Goal: Task Accomplishment & Management: Manage account settings

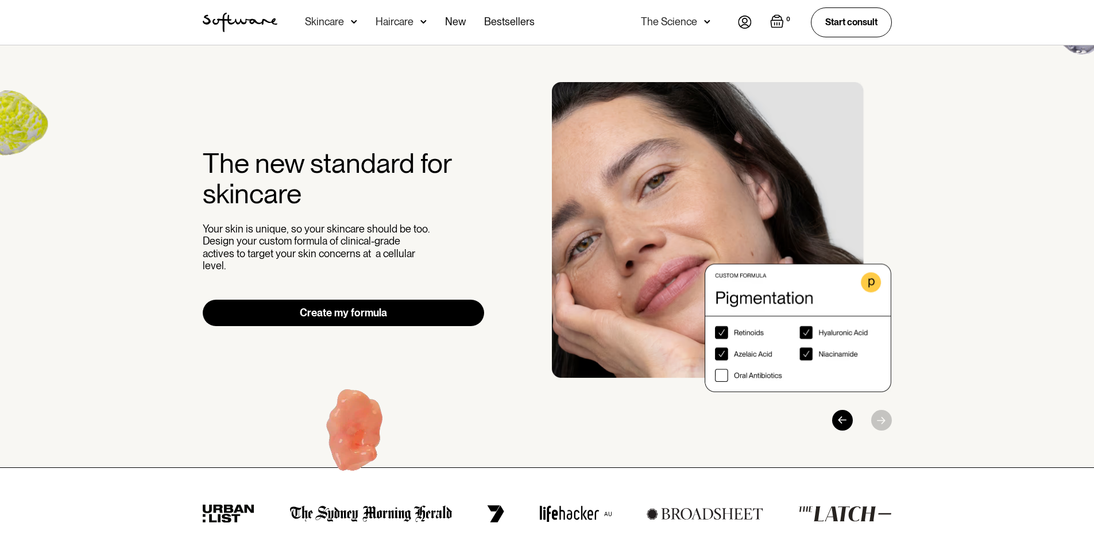
click at [748, 25] on img at bounding box center [745, 22] width 14 height 13
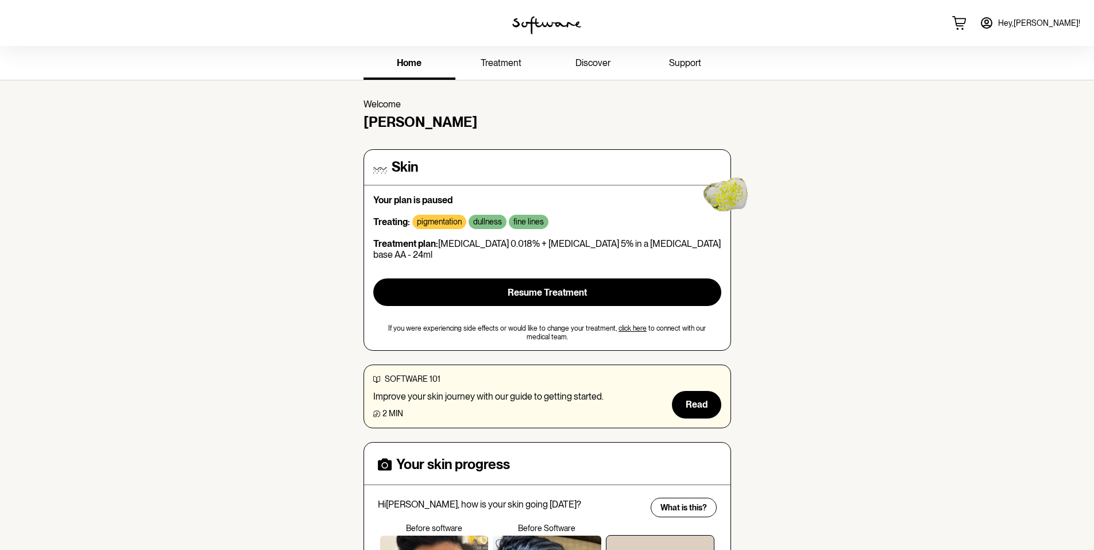
click at [688, 61] on span "support" at bounding box center [685, 62] width 32 height 11
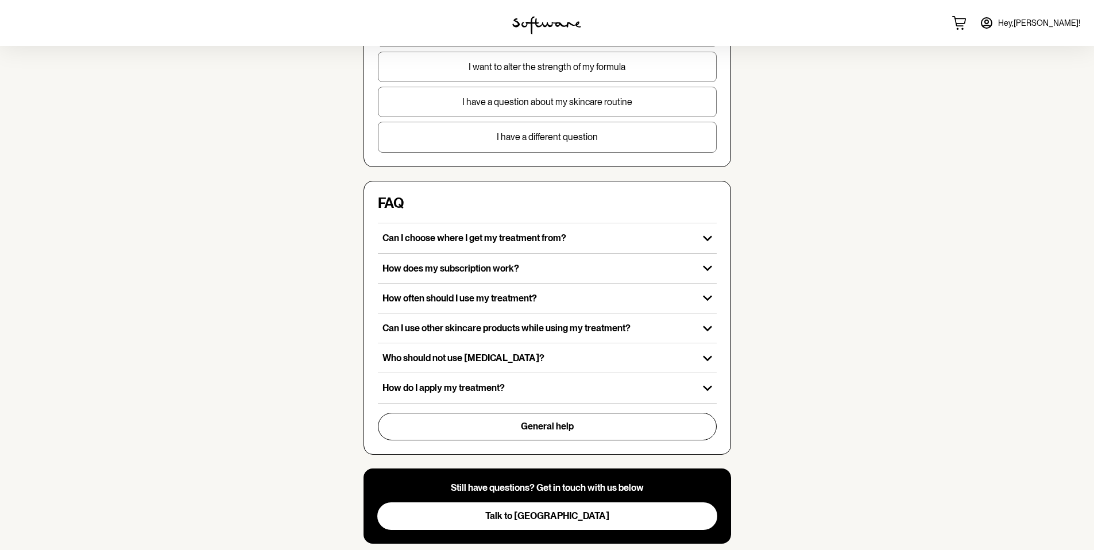
scroll to position [264, 0]
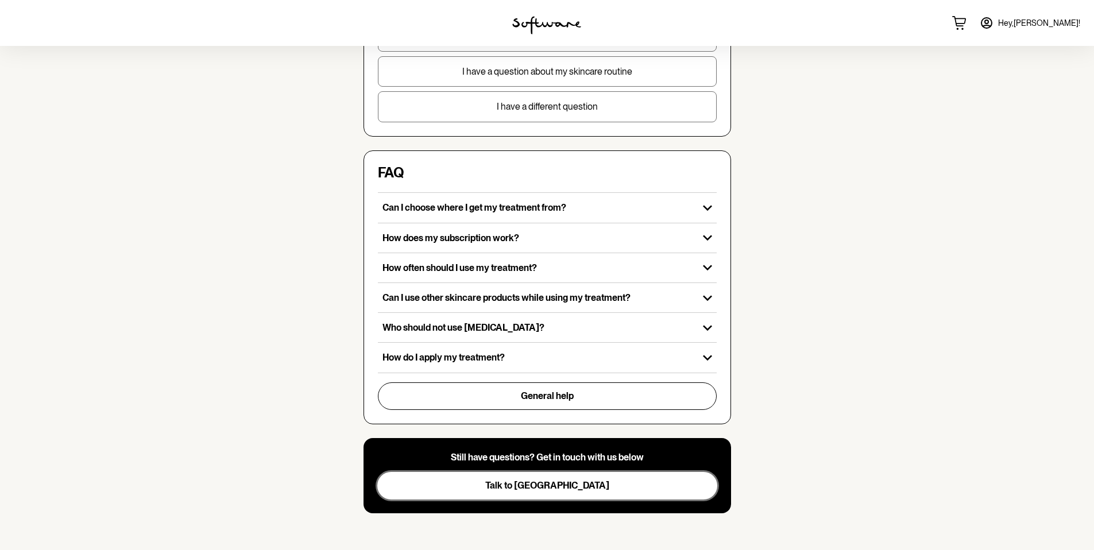
click at [491, 491] on button "Talk to [GEOGRAPHIC_DATA]" at bounding box center [547, 486] width 340 height 28
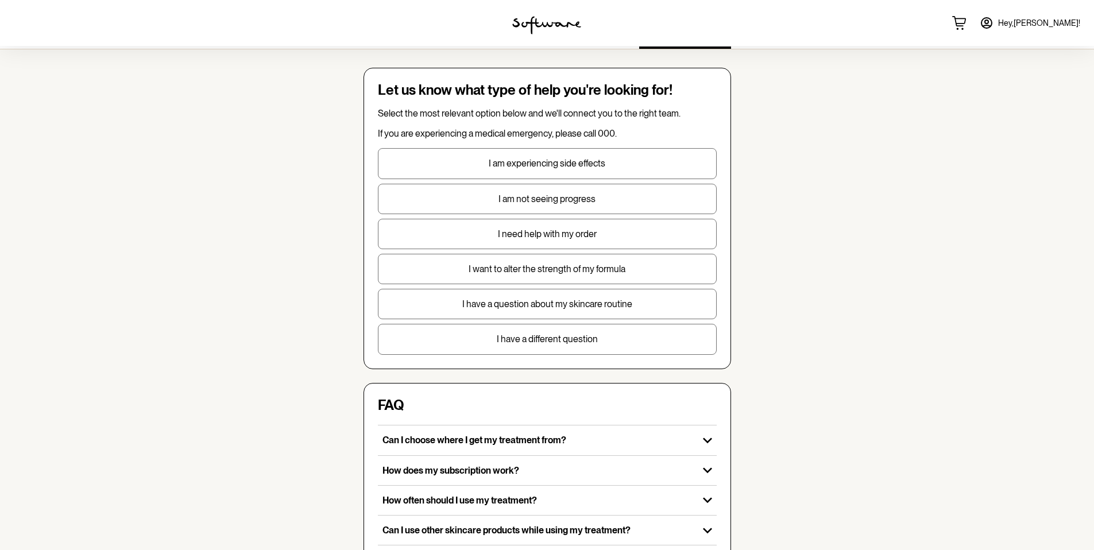
scroll to position [0, 0]
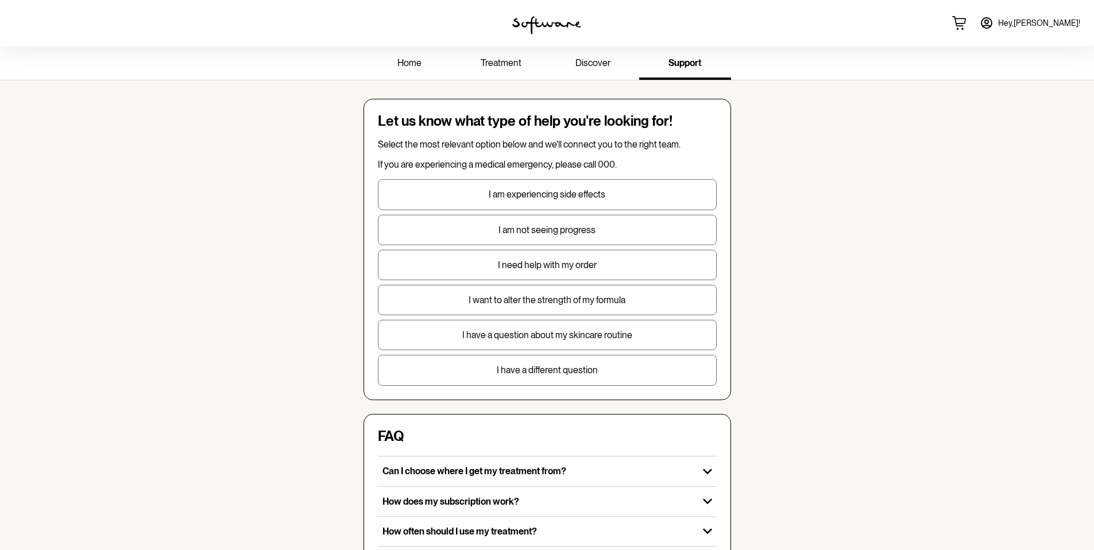
click at [1058, 28] on link "Hey, [PERSON_NAME] !" at bounding box center [1030, 23] width 114 height 28
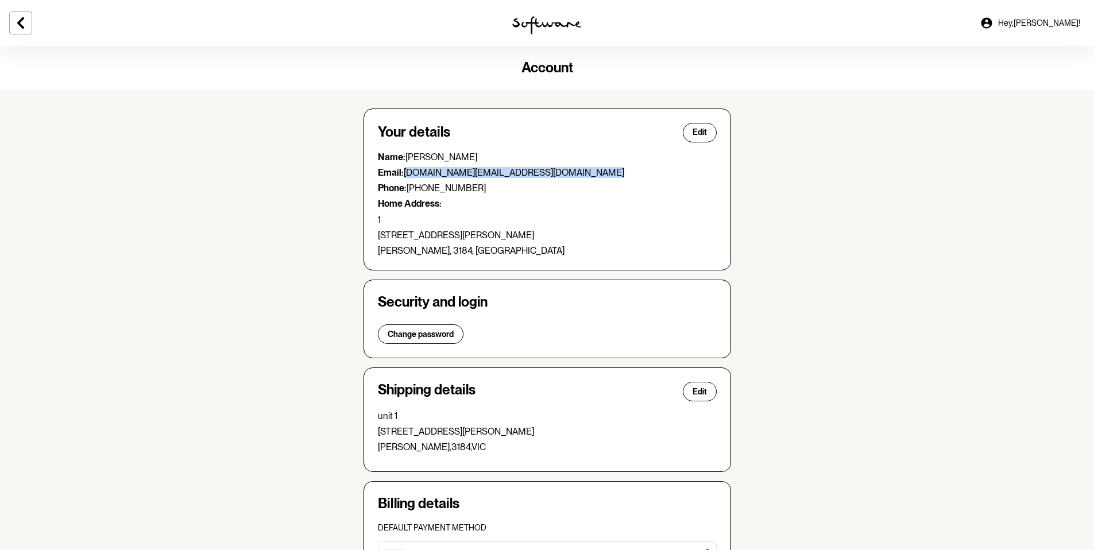
drag, startPoint x: 406, startPoint y: 174, endPoint x: 565, endPoint y: 179, distance: 159.2
click at [565, 179] on div "Name: [PERSON_NAME] Email: [DOMAIN_NAME][EMAIL_ADDRESS][DOMAIN_NAME] Phone: [PH…" at bounding box center [547, 204] width 339 height 105
copy p "[DOMAIN_NAME][EMAIL_ADDRESS][DOMAIN_NAME]"
click at [693, 396] on span "Edit" at bounding box center [700, 392] width 14 height 10
select select "VIC"
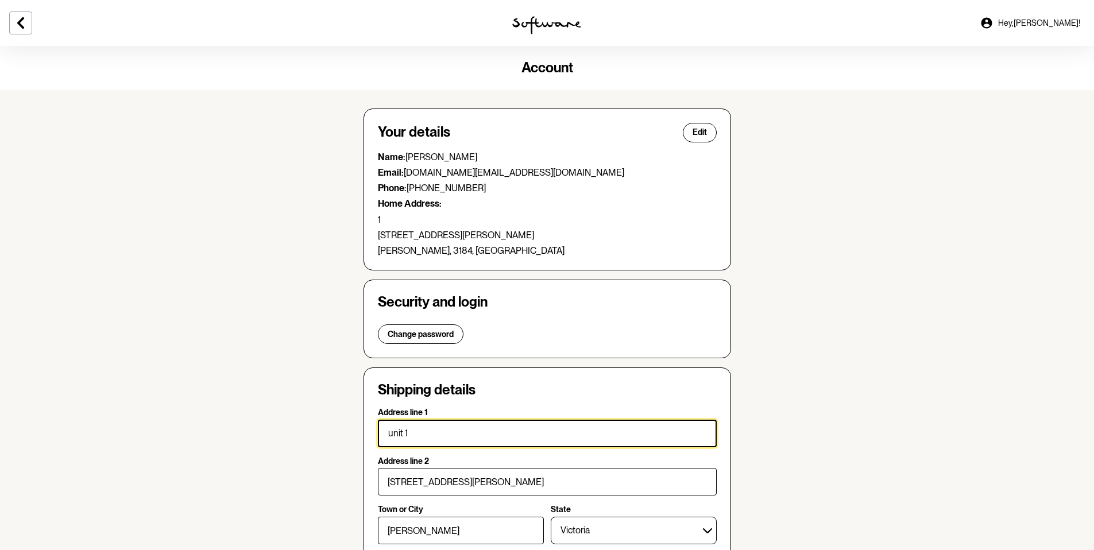
click at [515, 427] on input "unit 1" at bounding box center [547, 434] width 339 height 28
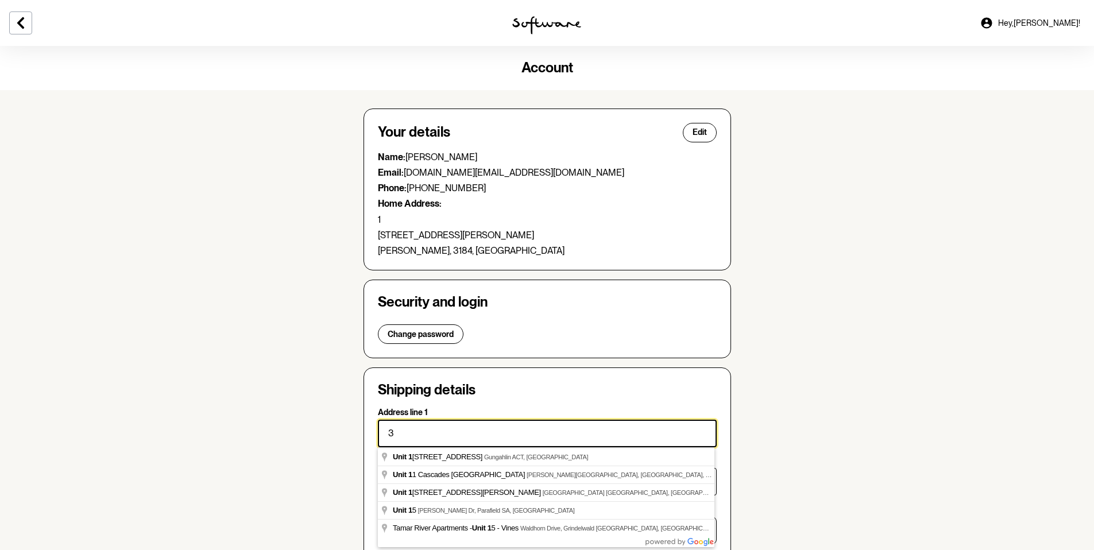
scroll to position [38, 0]
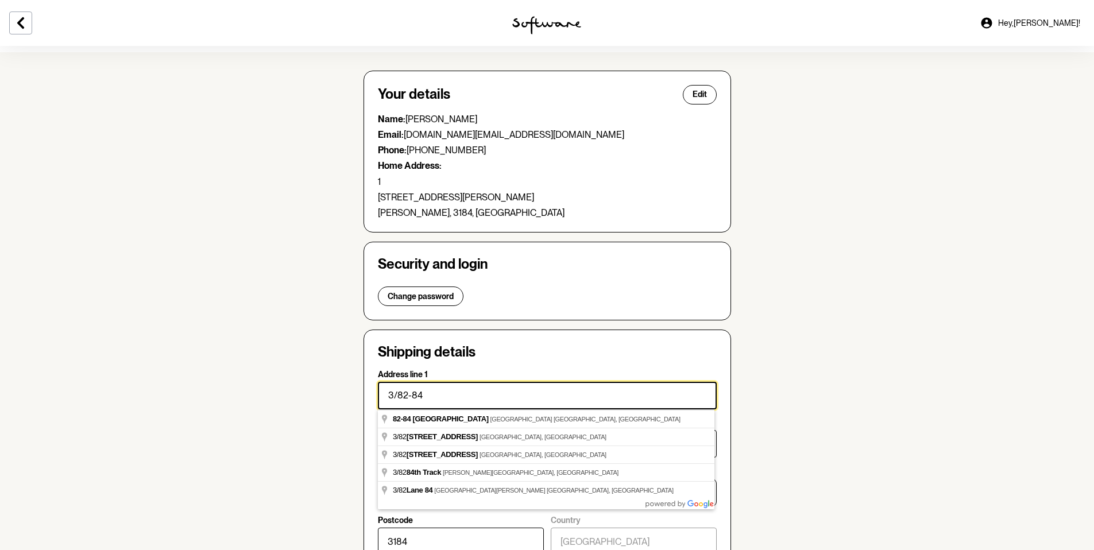
type input "3/82-84"
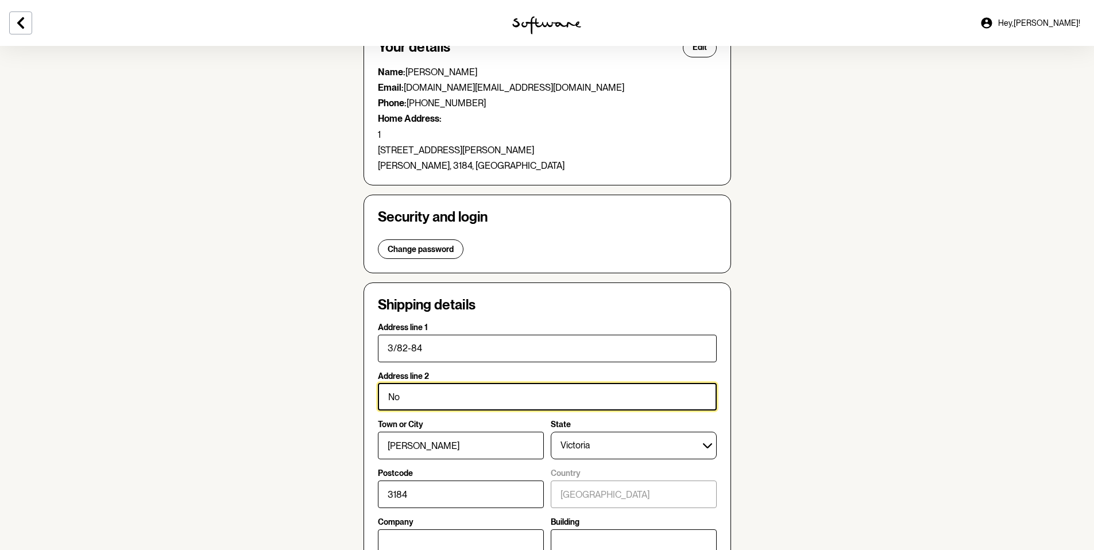
scroll to position [86, 0]
type input "[GEOGRAPHIC_DATA]"
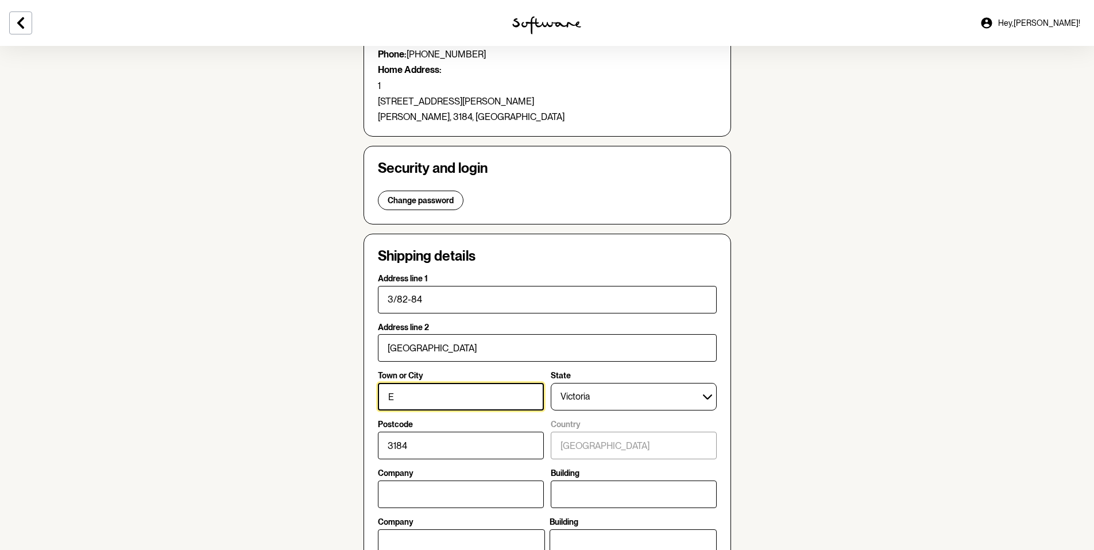
scroll to position [135, 0]
type input "Edithvale"
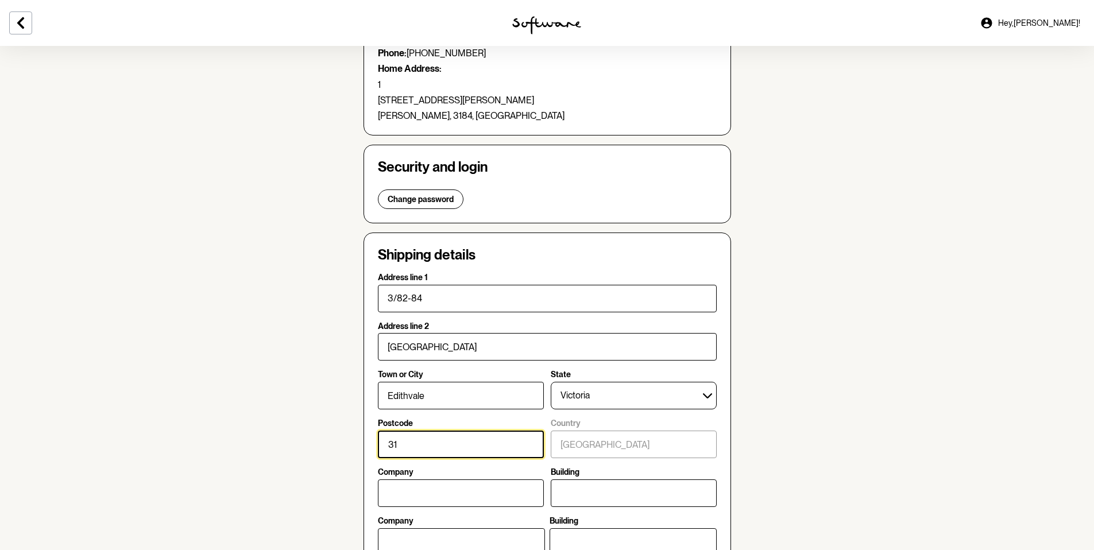
scroll to position [184, 0]
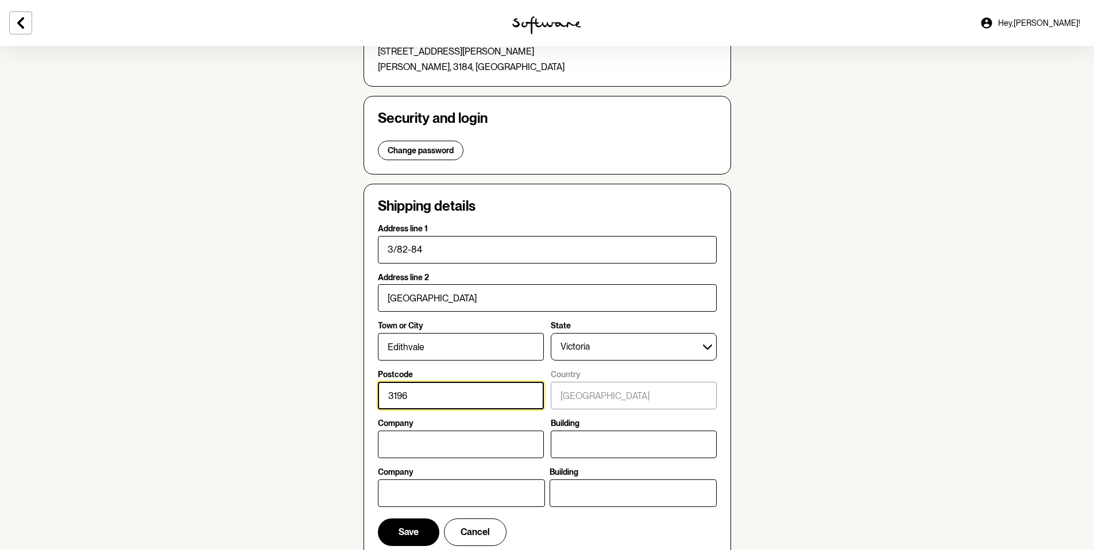
type input "3196"
click at [278, 358] on section "Account Your details Edit Name: [PERSON_NAME] Email: [DOMAIN_NAME][EMAIL_ADDRES…" at bounding box center [547, 340] width 1094 height 956
click at [402, 527] on span "Save" at bounding box center [409, 532] width 20 height 11
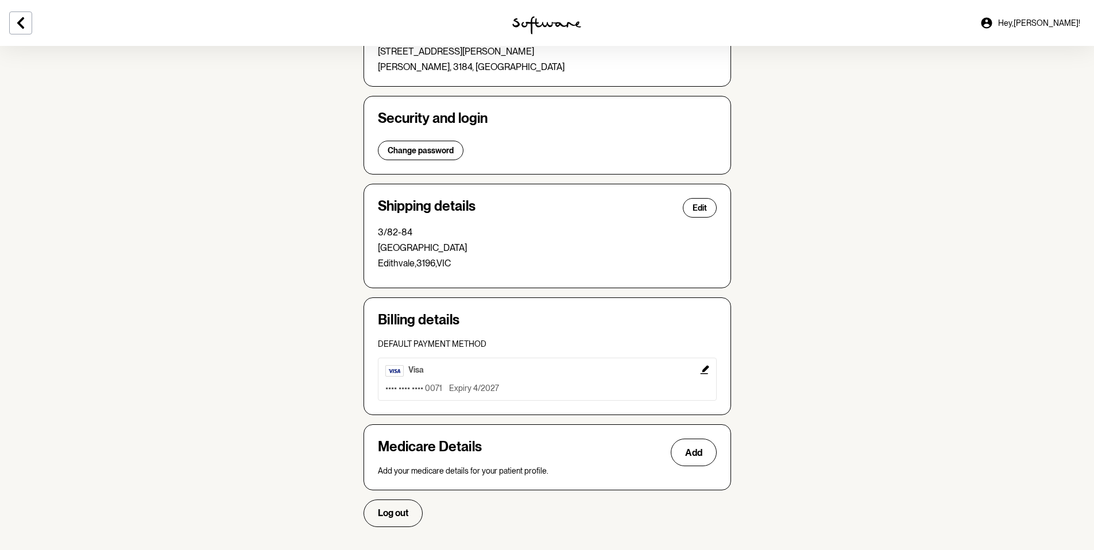
scroll to position [0, 0]
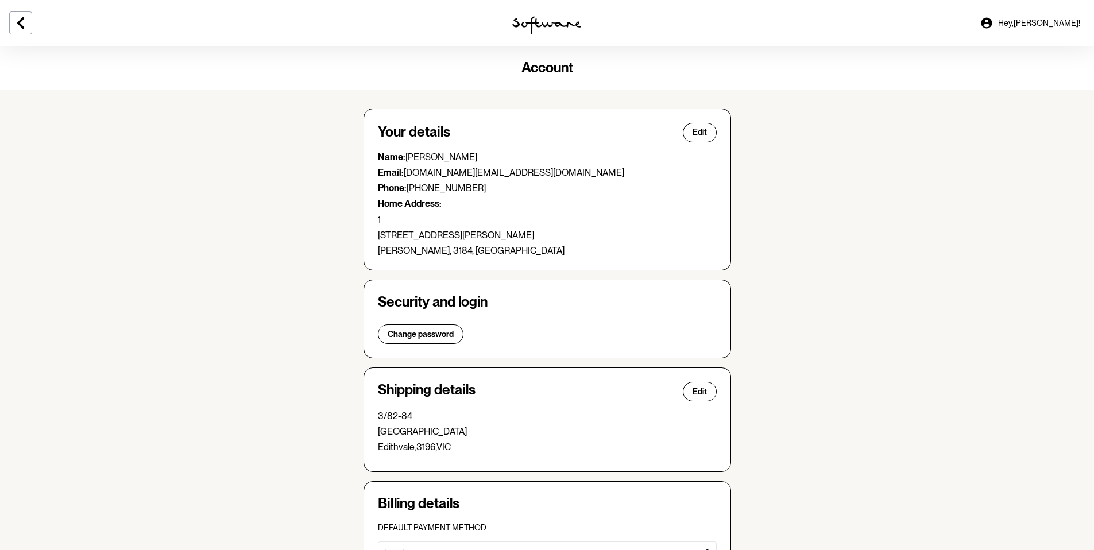
click at [1036, 17] on link "Hey, [PERSON_NAME] !" at bounding box center [1030, 23] width 114 height 28
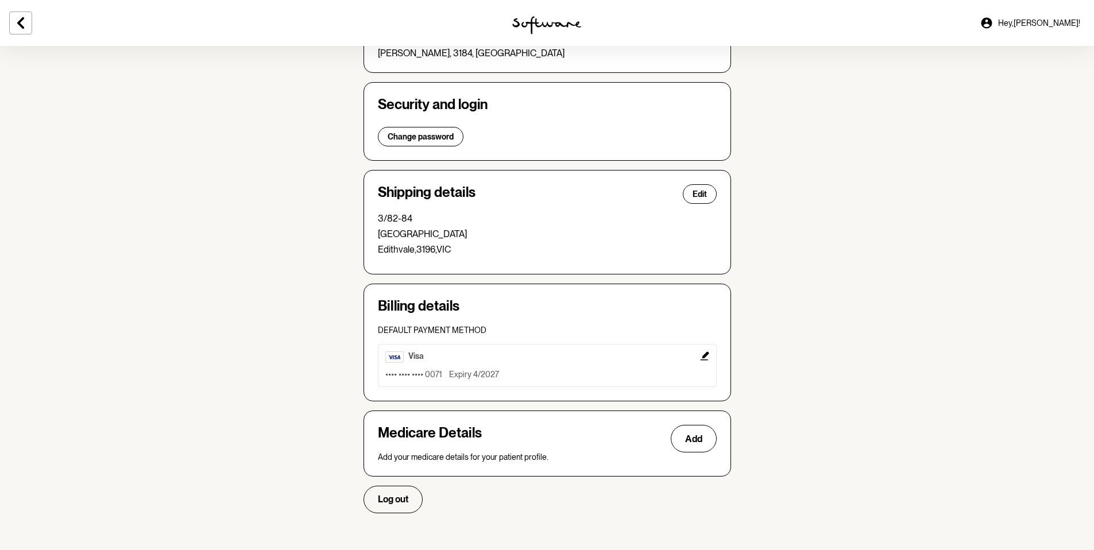
click at [387, 515] on div "Your details Edit Name: [PERSON_NAME] Email: [DOMAIN_NAME][EMAIL_ADDRESS][DOMAI…" at bounding box center [547, 212] width 386 height 639
click at [403, 499] on span "Log out" at bounding box center [393, 499] width 30 height 11
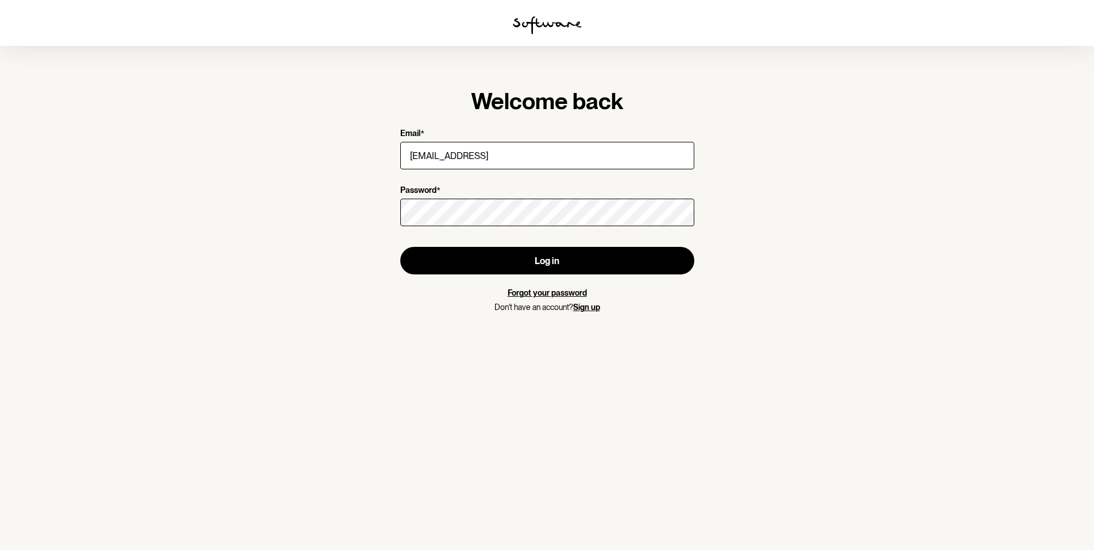
scroll to position [42, 0]
click at [441, 145] on form "Email * [EMAIL_ADDRESS] Password * Log in Forgot your password Don't have an ac…" at bounding box center [547, 221] width 294 height 184
click at [480, 118] on div "Welcome back Email * [EMAIL_ADDRESS] Password * Log in Forgot your password Don…" at bounding box center [547, 199] width 294 height 225
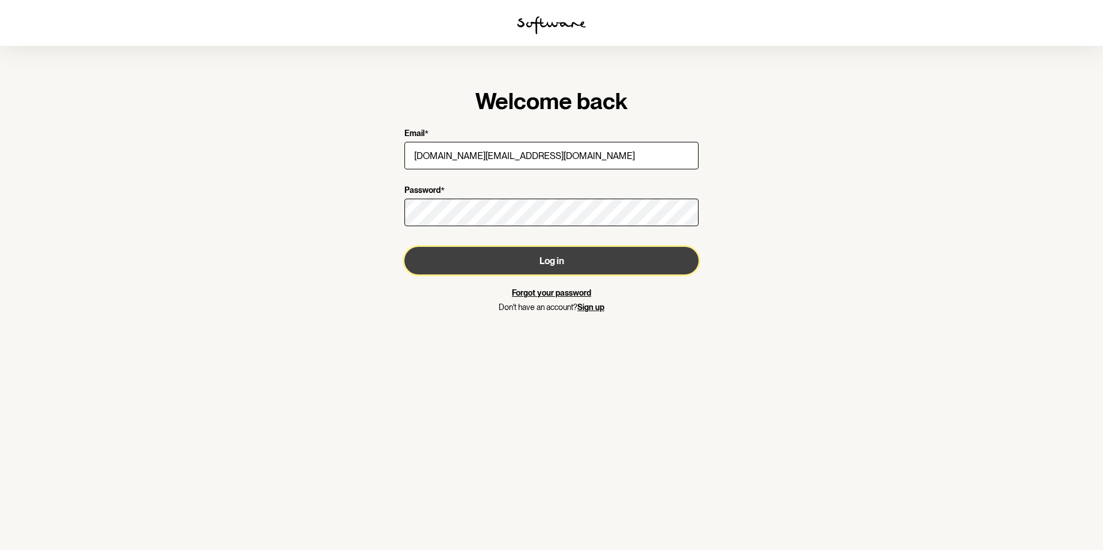
click at [454, 254] on button "Log in" at bounding box center [551, 261] width 294 height 28
click at [477, 261] on button "Log in" at bounding box center [551, 261] width 294 height 28
click at [484, 256] on button "Log in" at bounding box center [551, 261] width 294 height 28
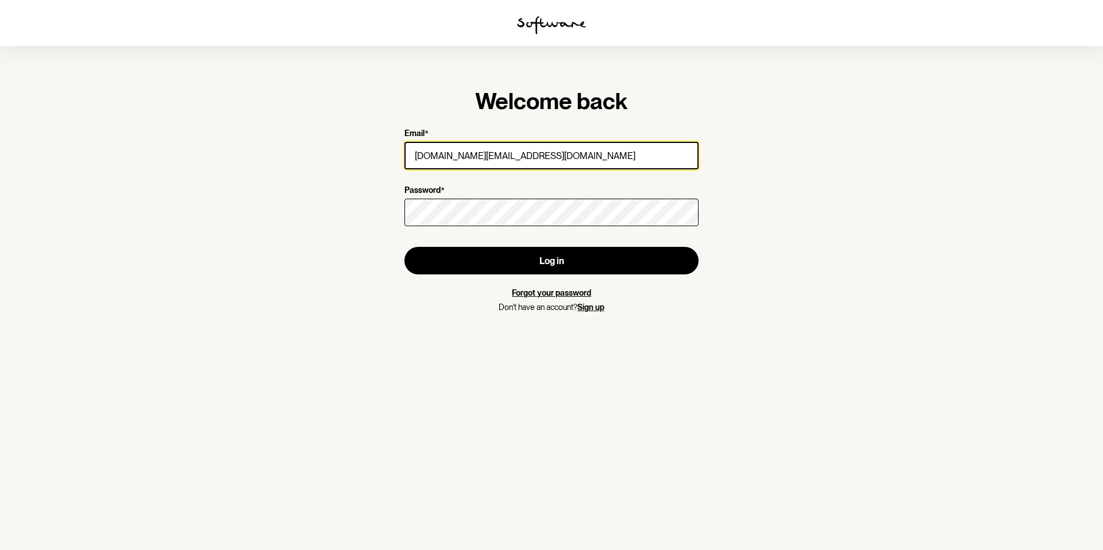
click at [504, 159] on input "[DOMAIN_NAME][EMAIL_ADDRESS][DOMAIN_NAME]" at bounding box center [551, 156] width 294 height 28
type input "[EMAIL_ADDRESS][DOMAIN_NAME]"
click at [545, 154] on input "[EMAIL_ADDRESS][DOMAIN_NAME]" at bounding box center [551, 156] width 294 height 28
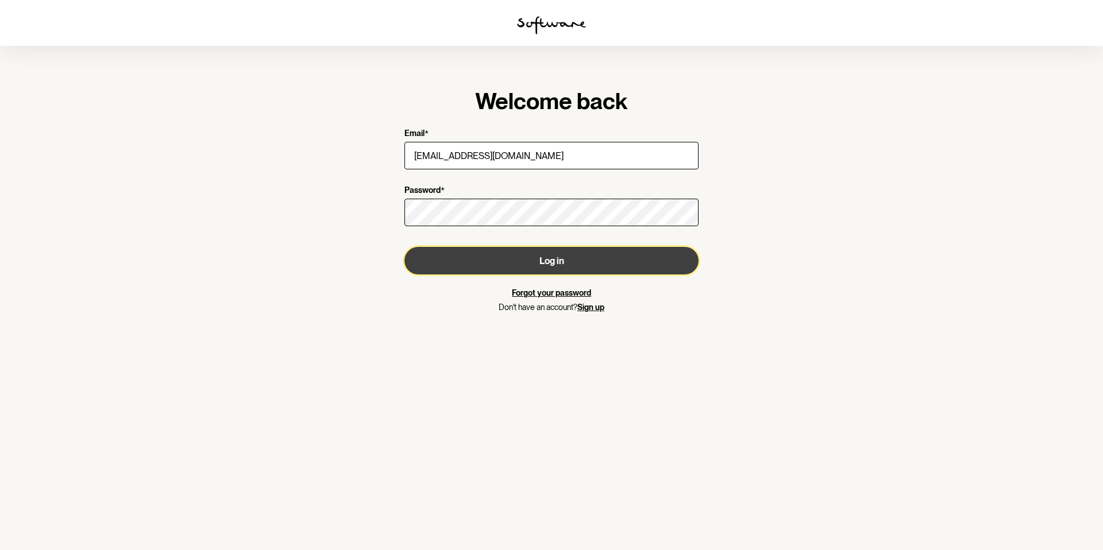
click at [505, 271] on button "Log in" at bounding box center [551, 261] width 294 height 28
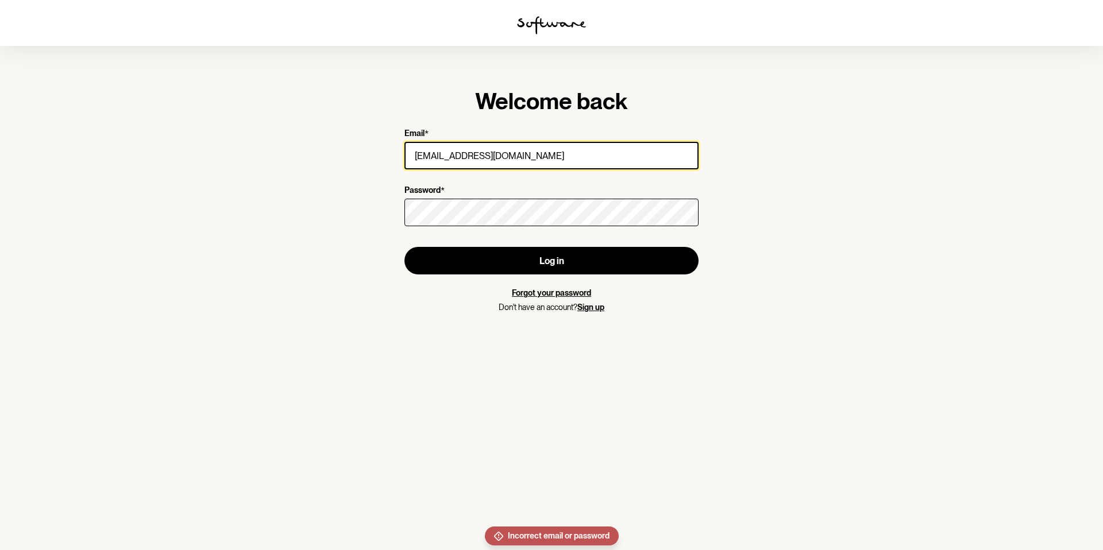
click at [538, 161] on input "[EMAIL_ADDRESS][DOMAIN_NAME]" at bounding box center [551, 156] width 294 height 28
click at [344, 208] on section "Welcome back Email * [EMAIL_ADDRESS][DOMAIN_NAME] Password * Log in Forgot your…" at bounding box center [551, 275] width 1103 height 550
click at [546, 291] on link "Forgot your password" at bounding box center [551, 292] width 79 height 9
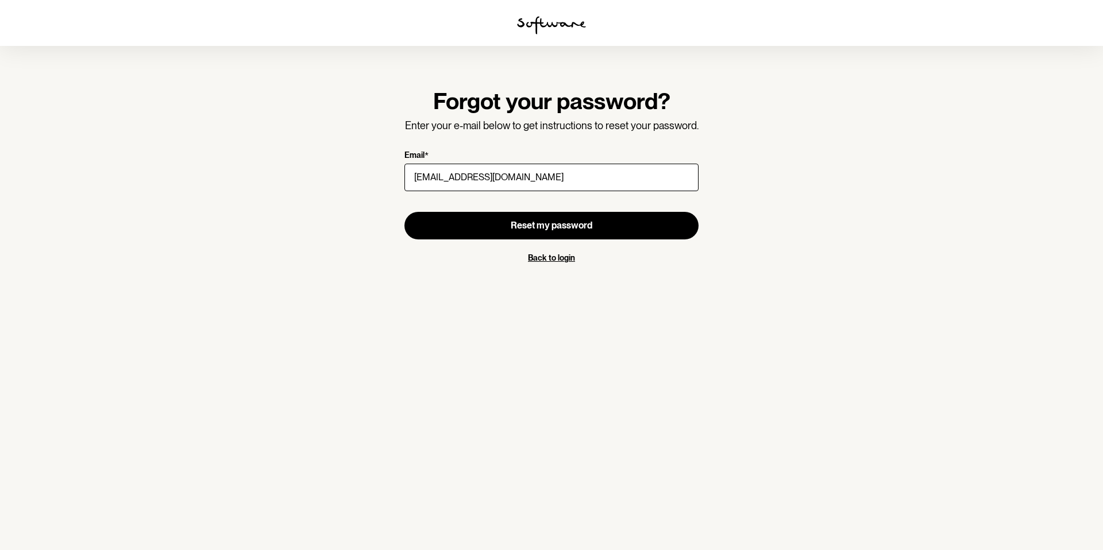
type input "[EMAIL_ADDRESS][DOMAIN_NAME]"
click at [472, 278] on div "Forgot your password? Enter your e-mail below to get instructions to reset your…" at bounding box center [551, 175] width 331 height 213
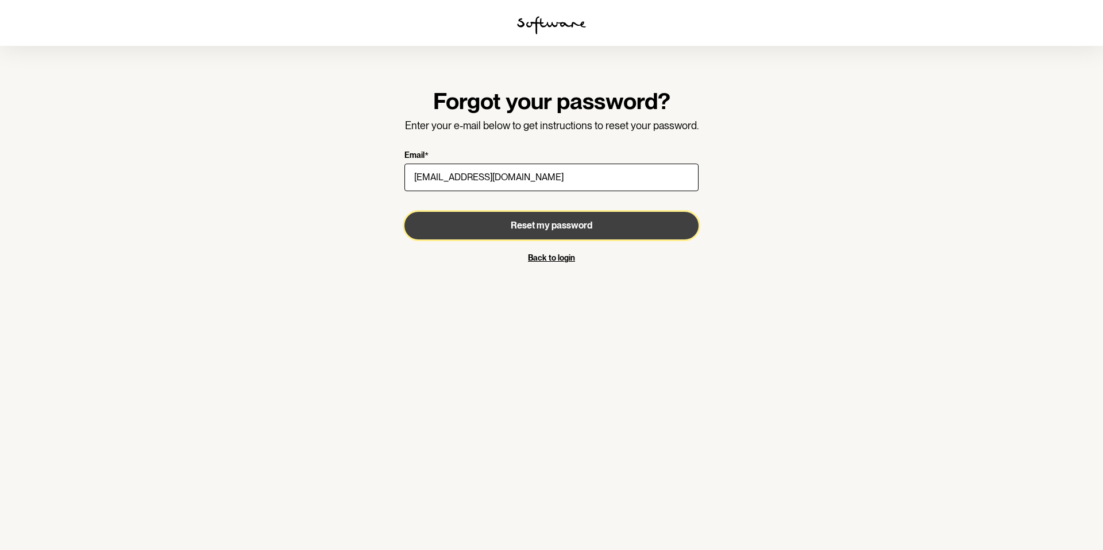
click at [498, 223] on button "Reset my password" at bounding box center [551, 226] width 294 height 28
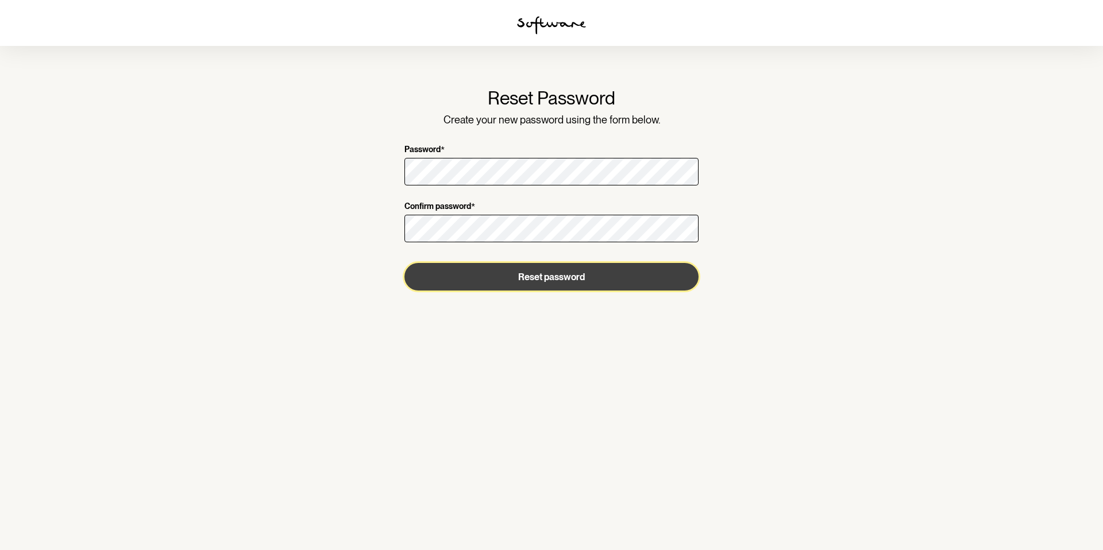
click at [404, 263] on button "Reset password" at bounding box center [551, 277] width 294 height 28
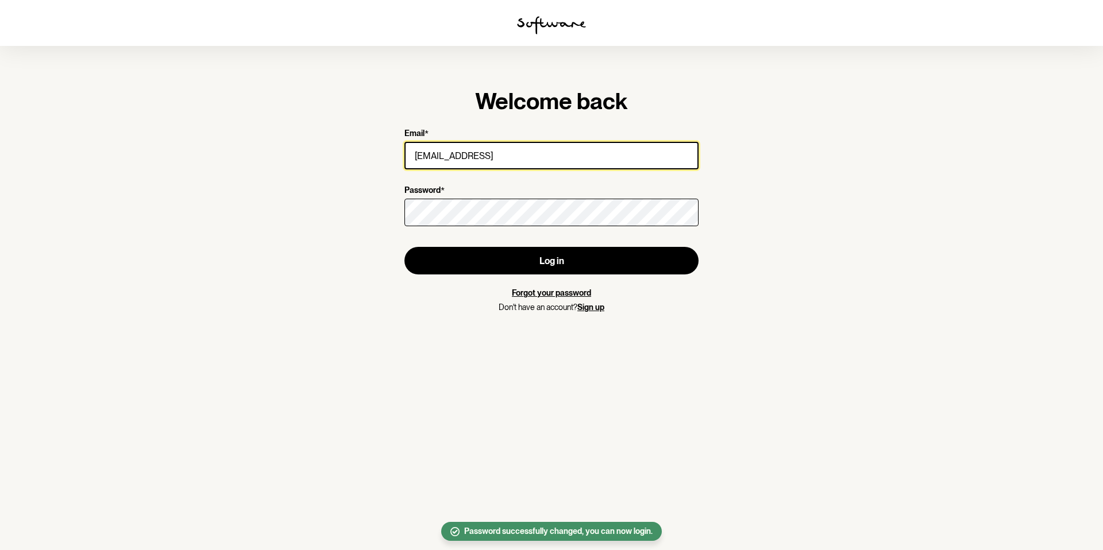
paste input "chahatanand0227@gmail.com"
type input "chahatanand0227@gmail.com"
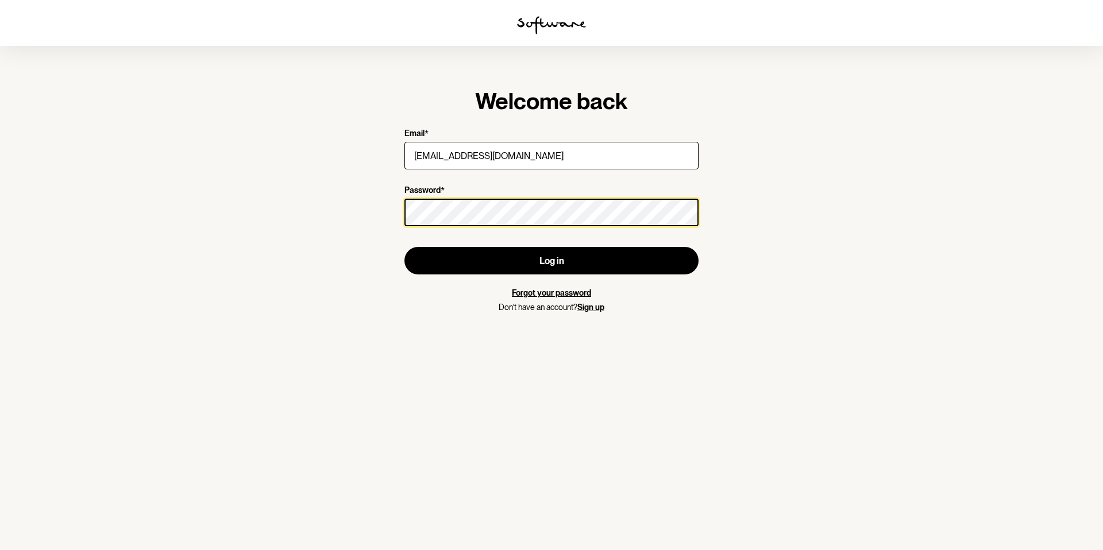
click at [404, 247] on button "Log in" at bounding box center [551, 261] width 294 height 28
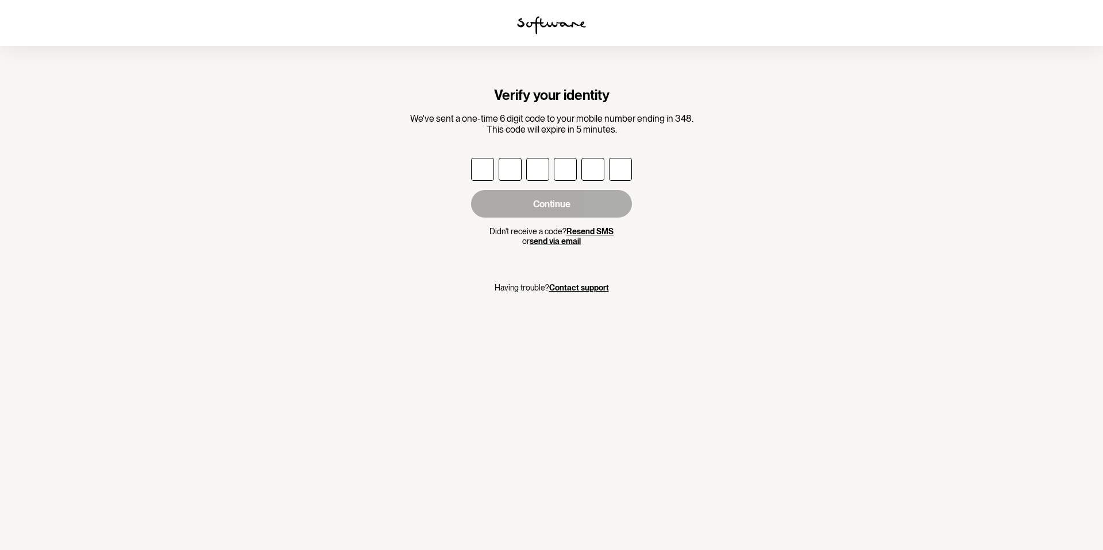
click at [479, 171] on input "text" at bounding box center [482, 169] width 23 height 23
type input "9"
type input "0"
type input "4"
type input "3"
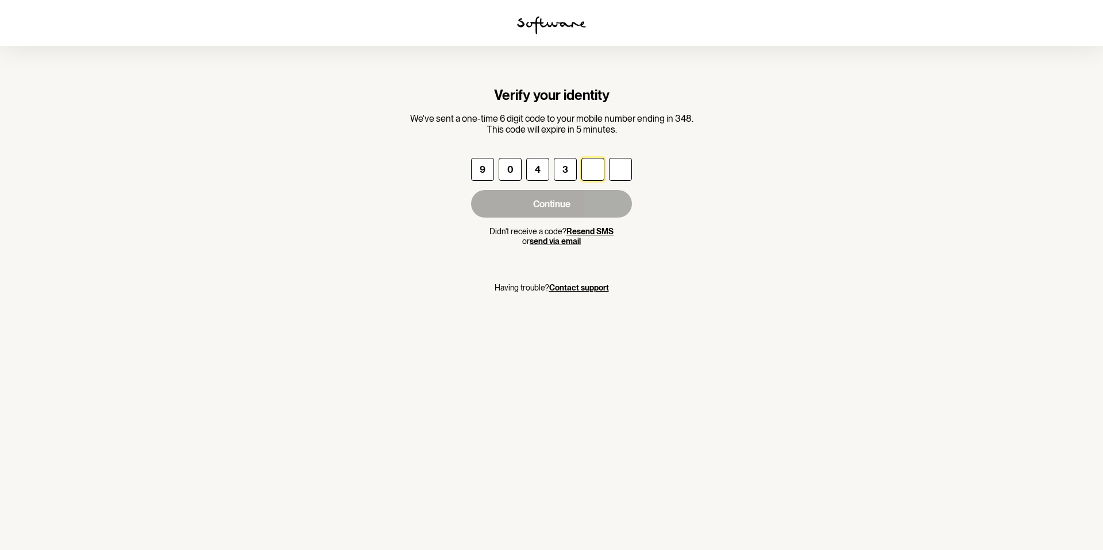
type input "5"
type input "6"
